Goal: Task Accomplishment & Management: Use online tool/utility

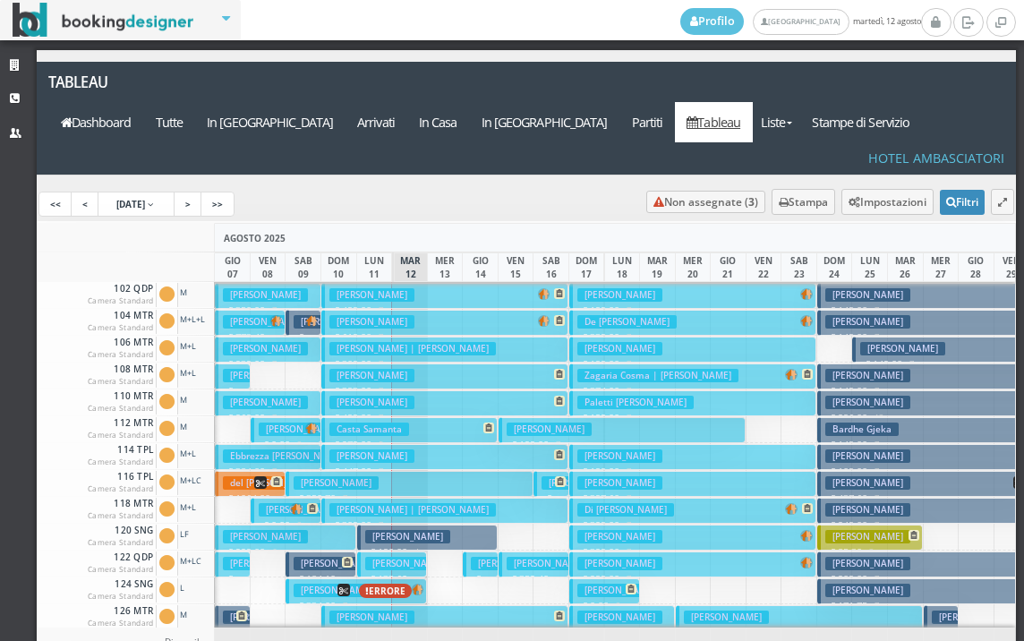
click at [251, 476] on h3 "del [PERSON_NAME] | [PERSON_NAME]" at bounding box center [314, 482] width 183 height 13
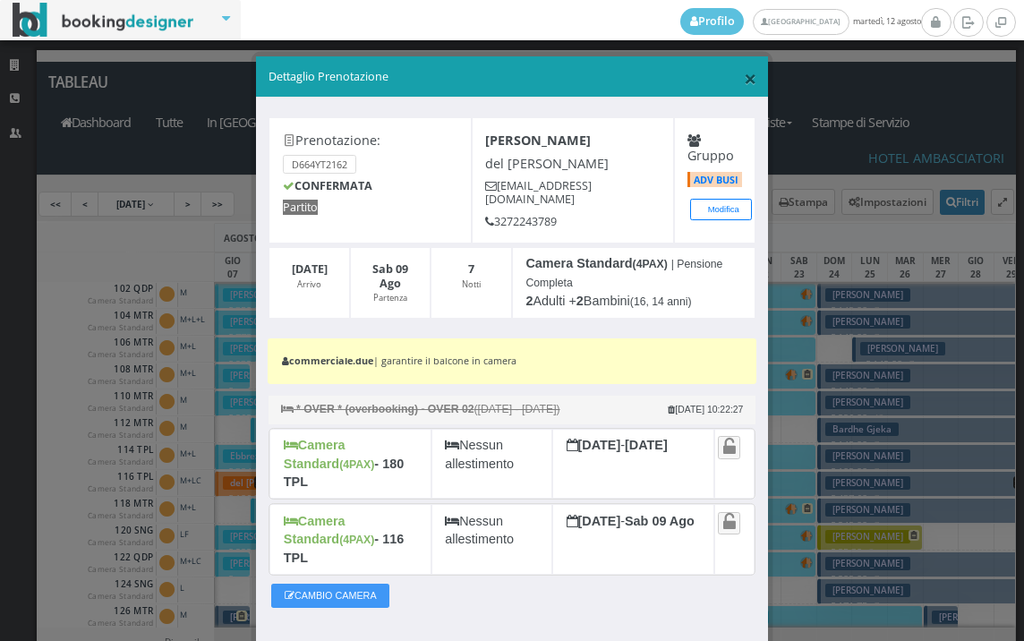
click at [744, 89] on span "×" at bounding box center [750, 78] width 13 height 30
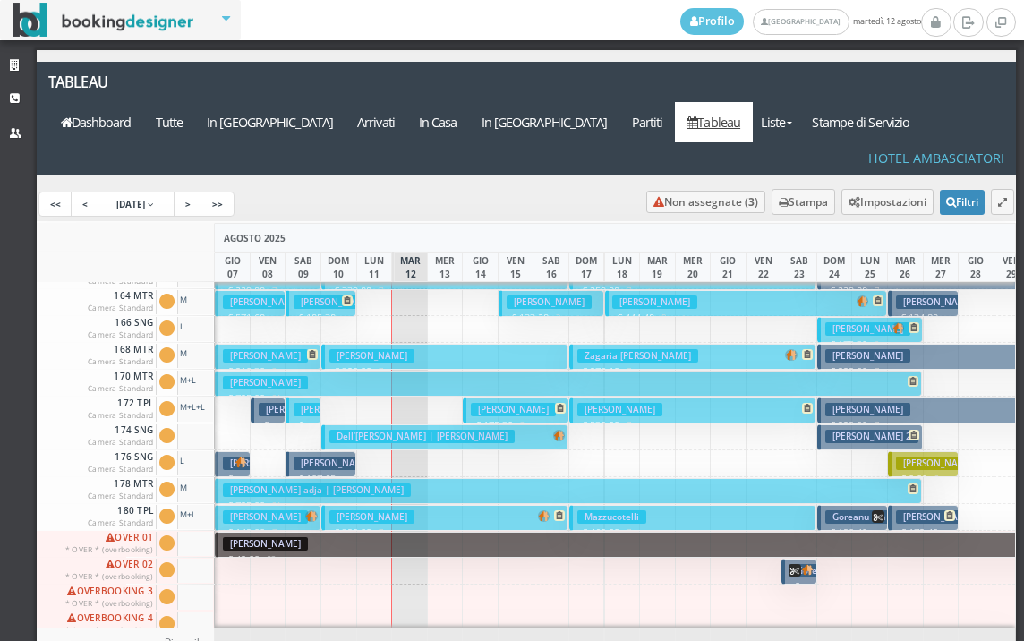
scroll to position [805, 0]
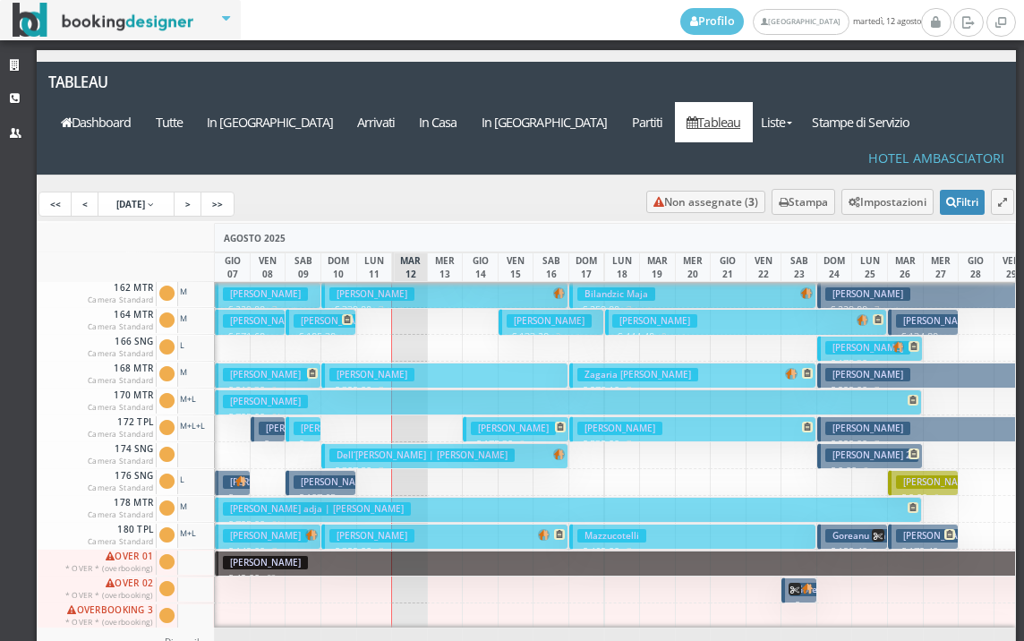
click at [344, 475] on h3 "[PERSON_NAME]" at bounding box center [335, 481] width 85 height 13
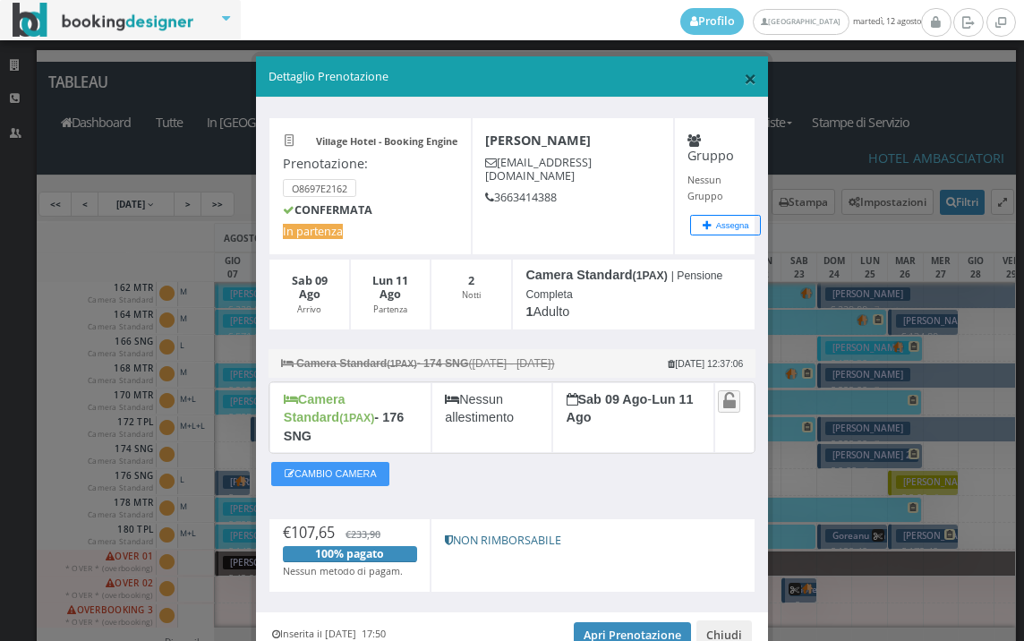
click at [744, 77] on span "×" at bounding box center [750, 78] width 13 height 30
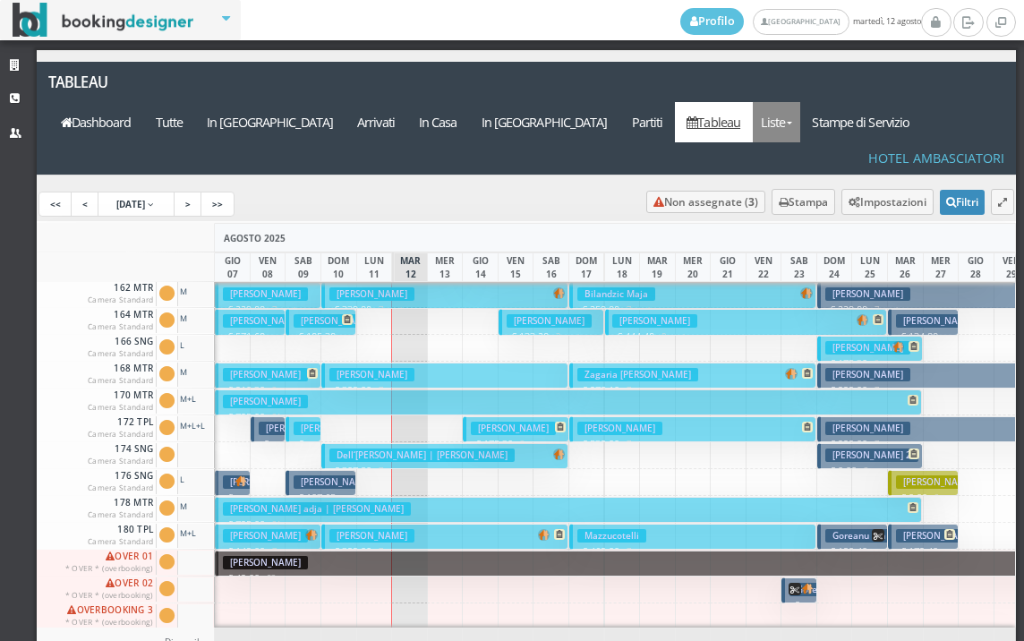
click at [796, 102] on link "Liste" at bounding box center [775, 122] width 47 height 40
click at [812, 205] on link "Foglio Pulizie" at bounding box center [816, 220] width 129 height 31
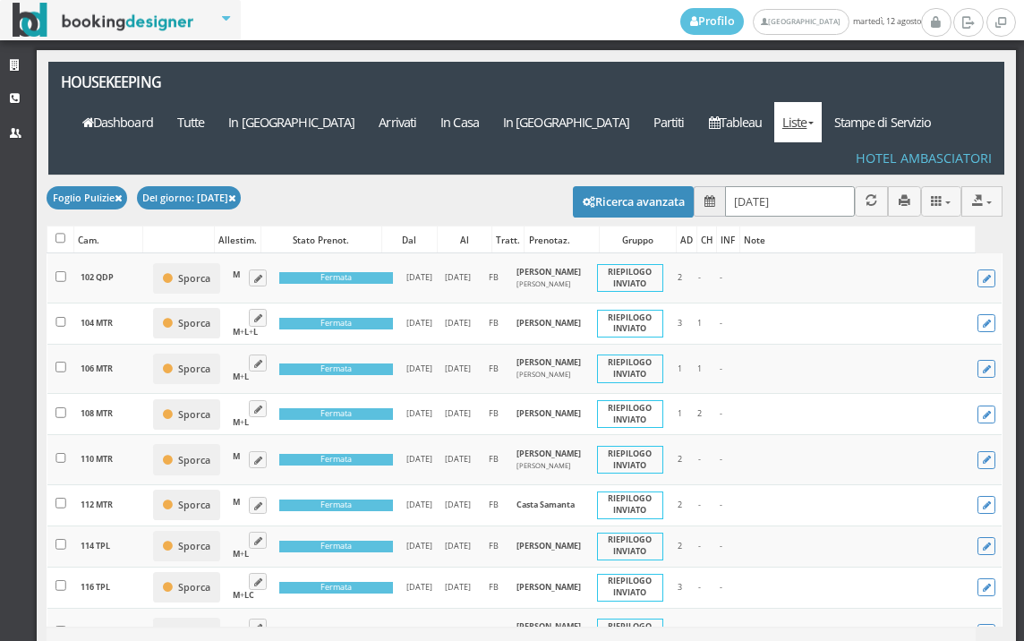
click at [789, 186] on input "12/08/2025" at bounding box center [790, 201] width 130 height 30
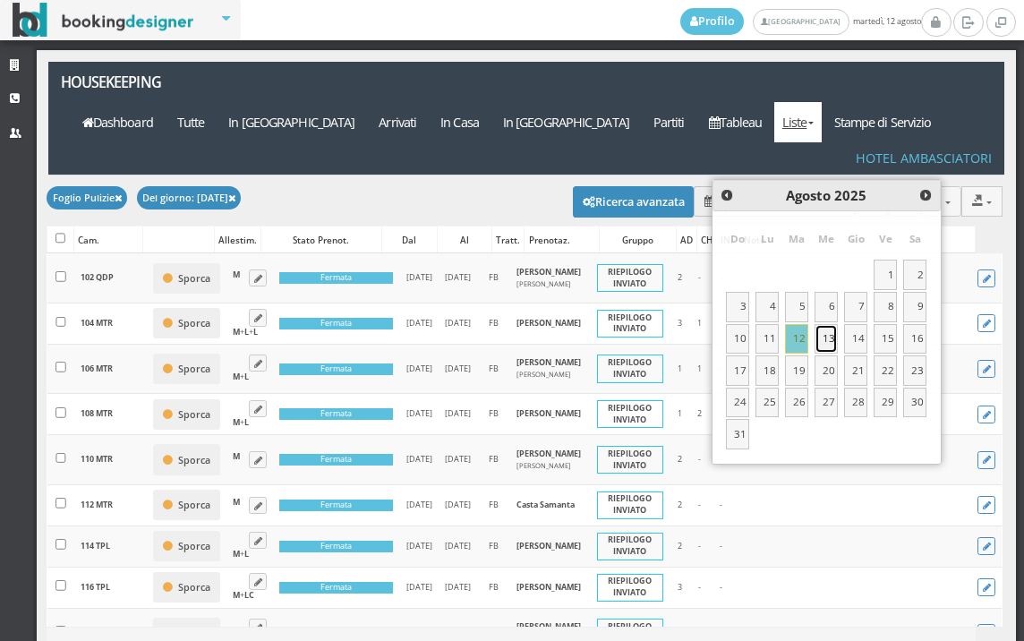
click at [823, 339] on link "13" at bounding box center [825, 339] width 23 height 30
type input "13/08/2025"
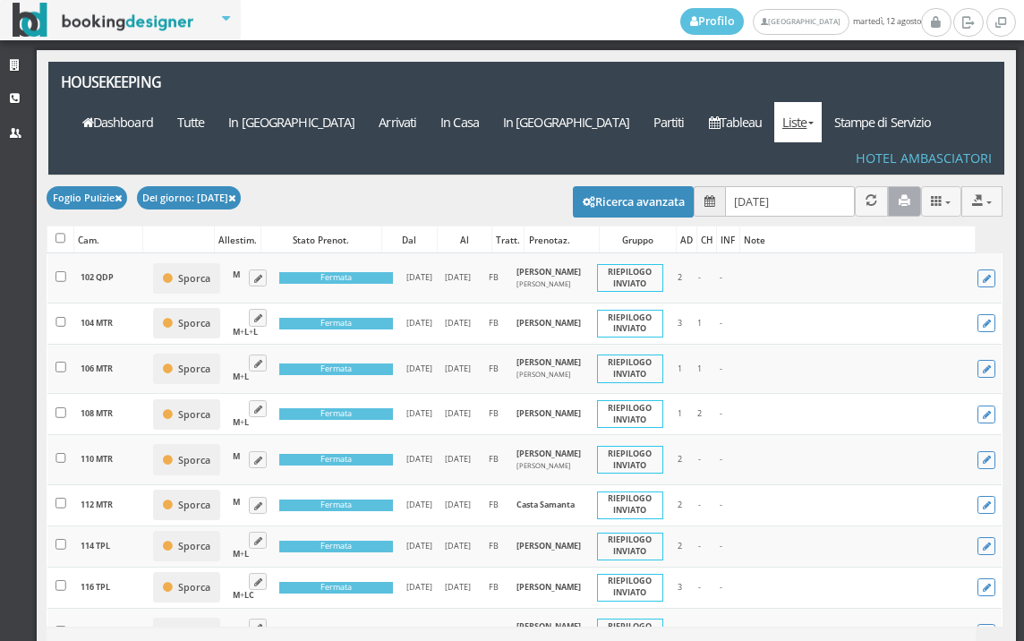
click at [893, 186] on button "button" at bounding box center [904, 201] width 33 height 30
